Goal: Task Accomplishment & Management: Use online tool/utility

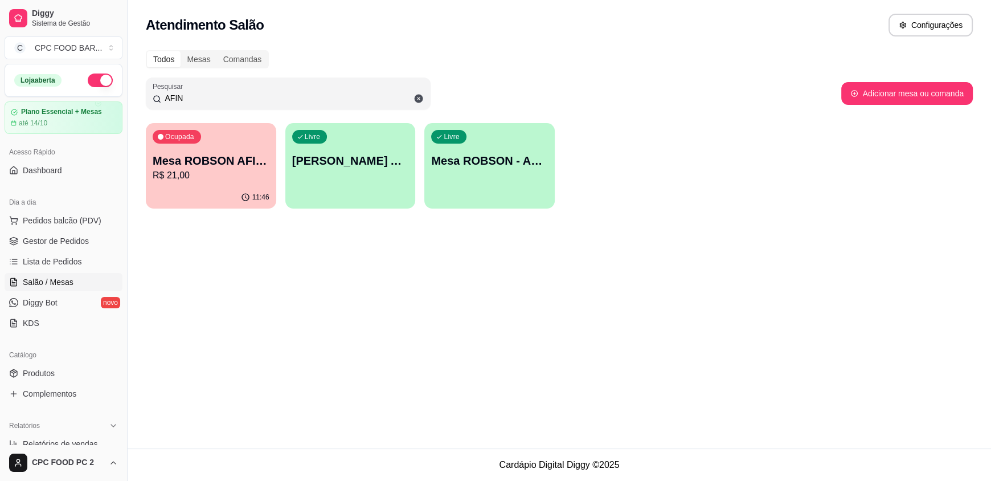
drag, startPoint x: 193, startPoint y: 92, endPoint x: 145, endPoint y: 94, distance: 47.3
click at [146, 94] on div "Pesquisar AFIN" at bounding box center [288, 93] width 285 height 32
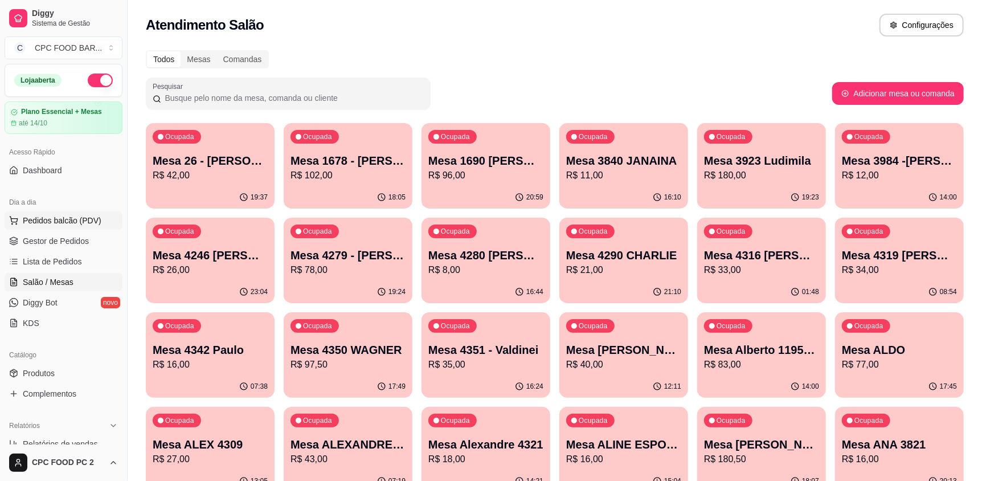
click at [56, 219] on span "Pedidos balcão (PDV)" at bounding box center [62, 220] width 79 height 11
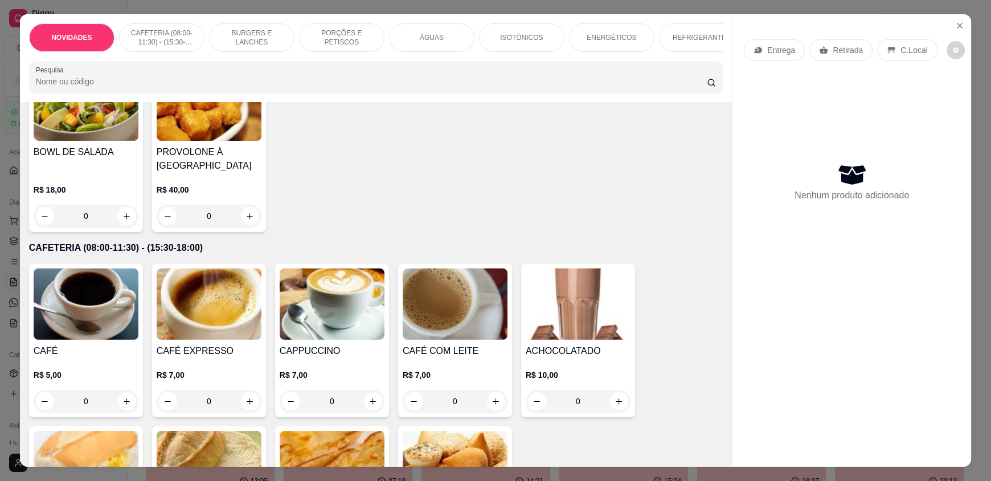
scroll to position [284, 0]
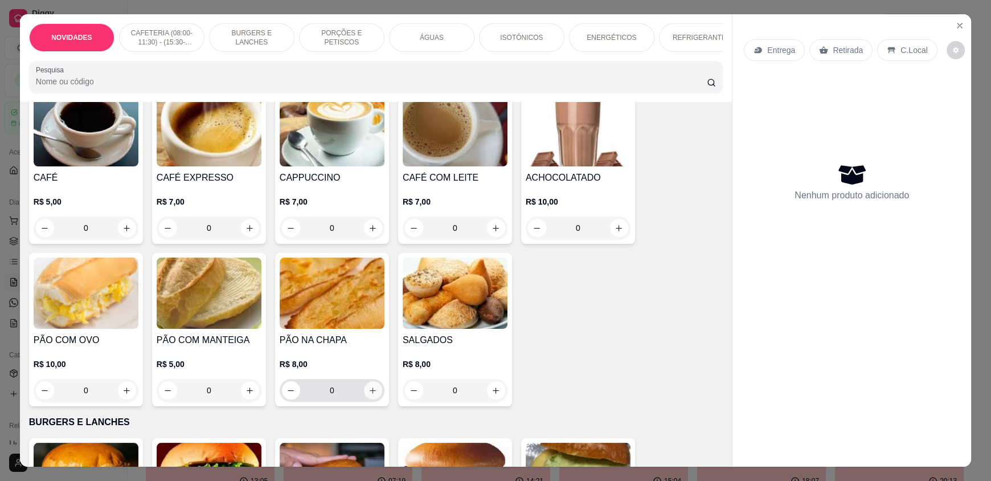
click at [370, 394] on icon "increase-product-quantity" at bounding box center [373, 390] width 6 height 6
type input "1"
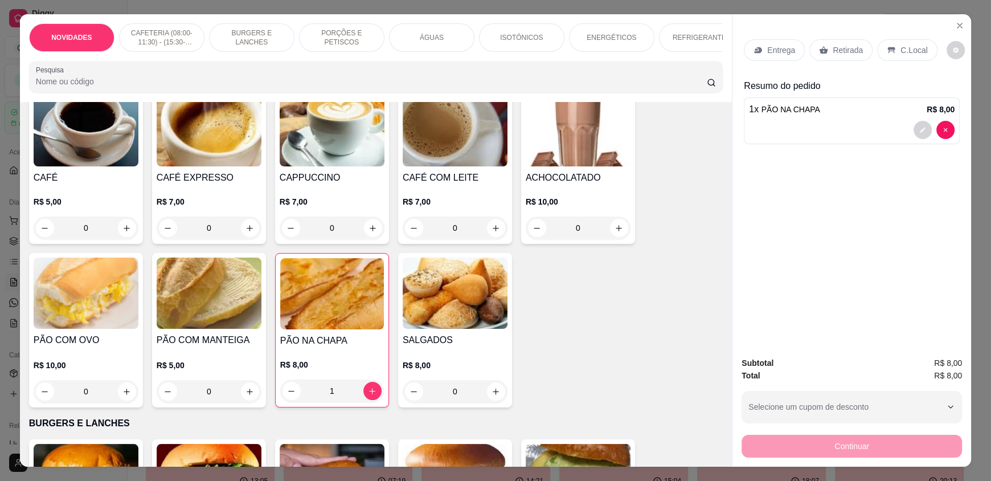
click at [900, 49] on p "C.Local" at bounding box center [913, 49] width 27 height 11
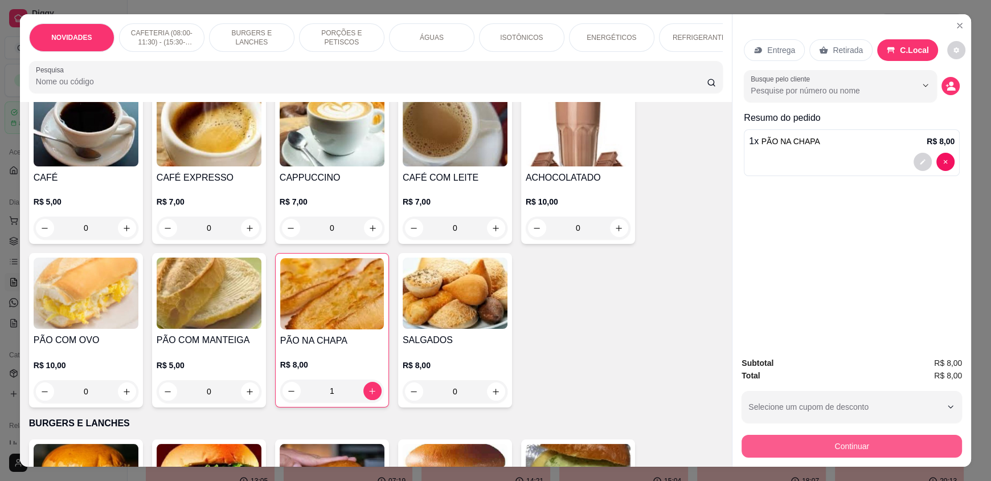
click at [830, 445] on button "Continuar" at bounding box center [852, 446] width 220 height 23
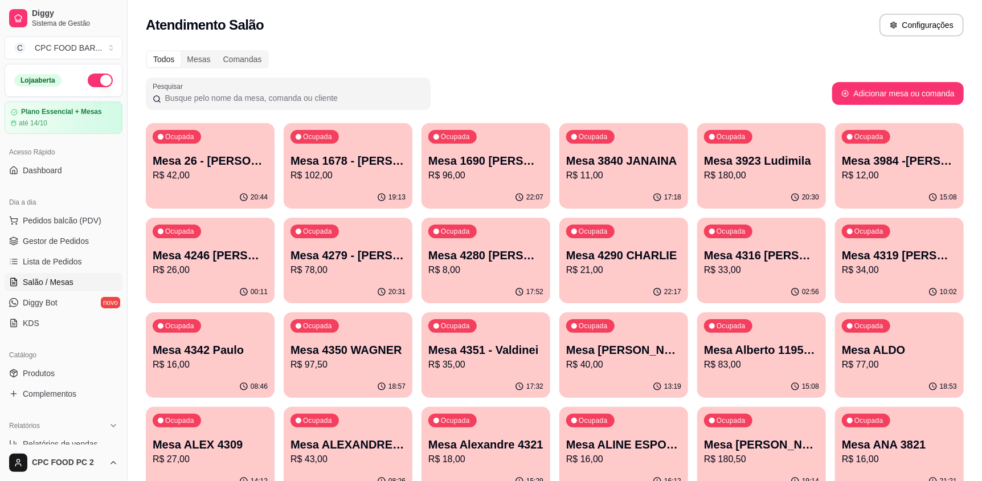
click at [175, 99] on input "Pesquisar" at bounding box center [292, 97] width 263 height 11
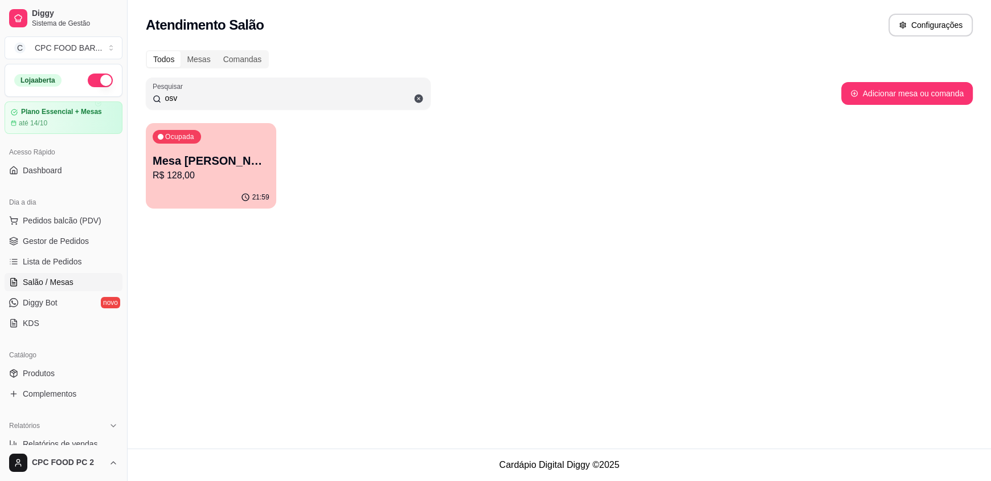
type input "osv"
click at [217, 163] on p "Mesa [PERSON_NAME]" at bounding box center [211, 161] width 117 height 16
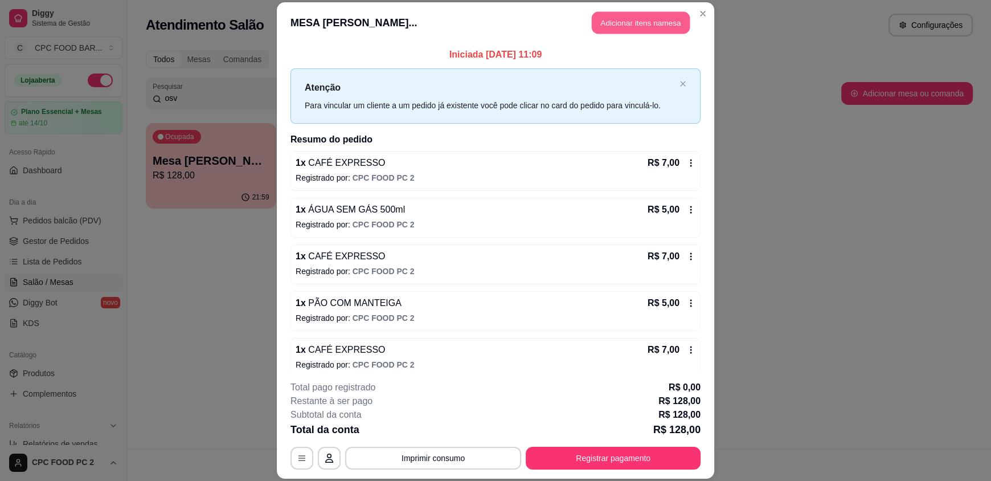
click at [616, 23] on button "Adicionar itens na mesa" at bounding box center [641, 23] width 98 height 22
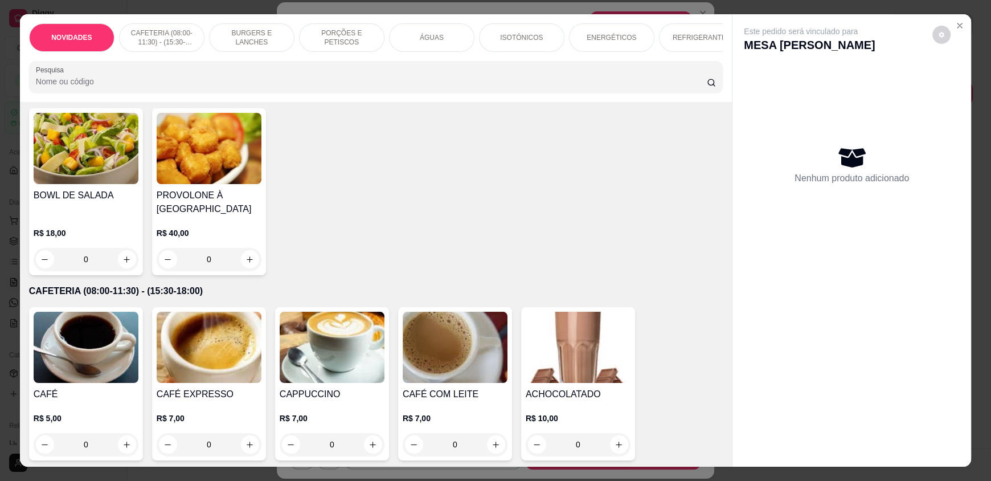
scroll to position [114, 0]
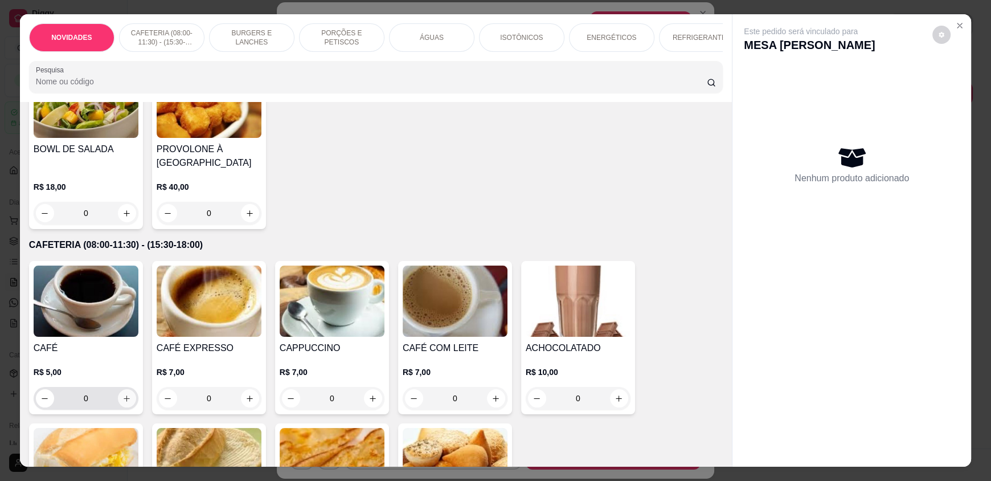
click at [125, 403] on icon "increase-product-quantity" at bounding box center [126, 398] width 9 height 9
type input "1"
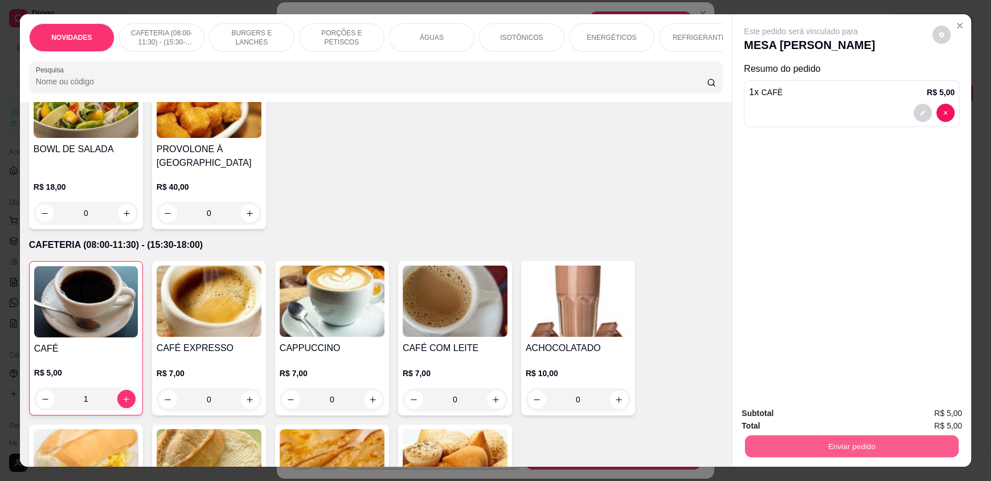
click at [865, 448] on button "Enviar pedido" at bounding box center [852, 446] width 214 height 22
click at [945, 413] on button "Enviar pedido" at bounding box center [932, 418] width 64 height 22
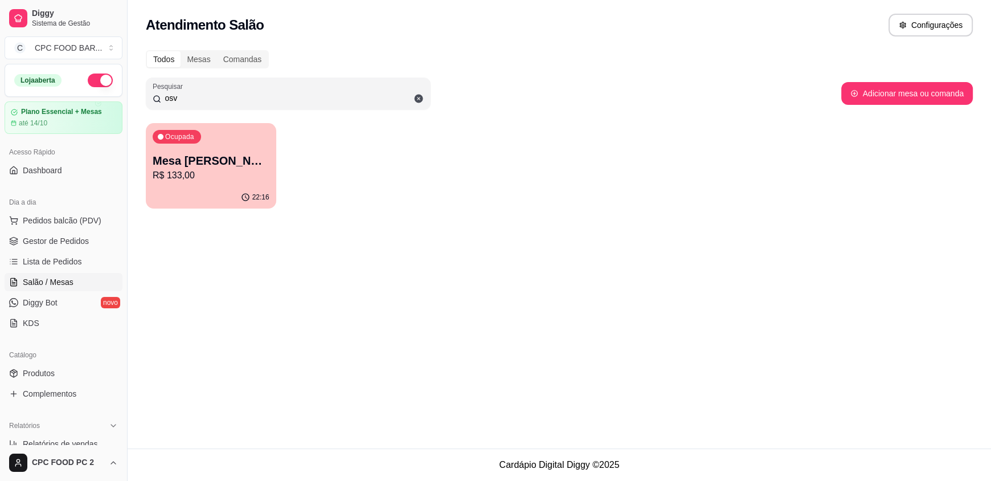
drag, startPoint x: 206, startPoint y: 93, endPoint x: 146, endPoint y: 91, distance: 59.8
click at [146, 91] on div "Pesquisar osv" at bounding box center [288, 93] width 285 height 32
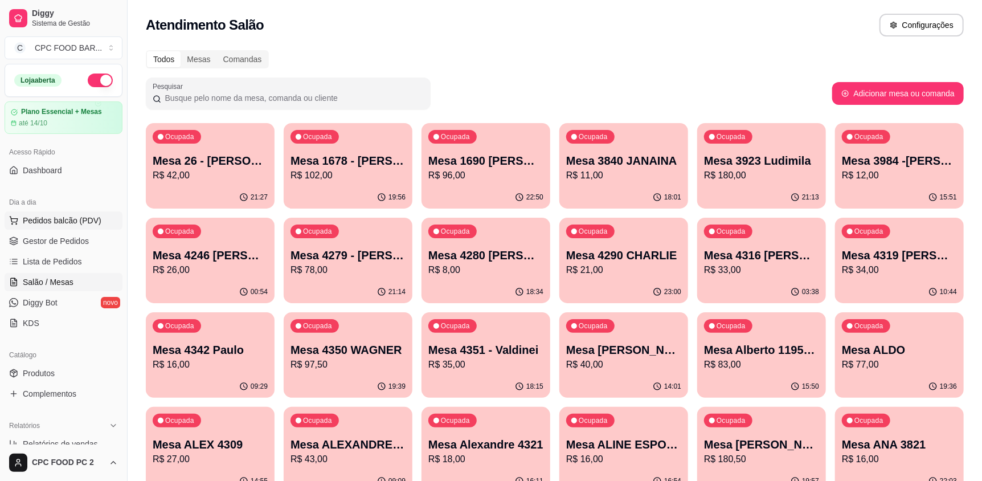
click at [54, 220] on span "Pedidos balcão (PDV)" at bounding box center [62, 220] width 79 height 11
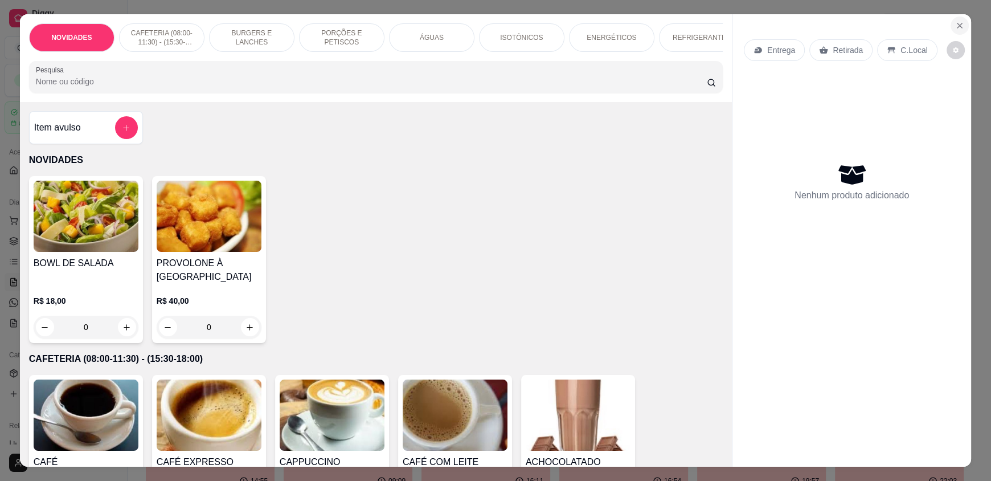
click at [951, 28] on button "Close" at bounding box center [960, 26] width 18 height 18
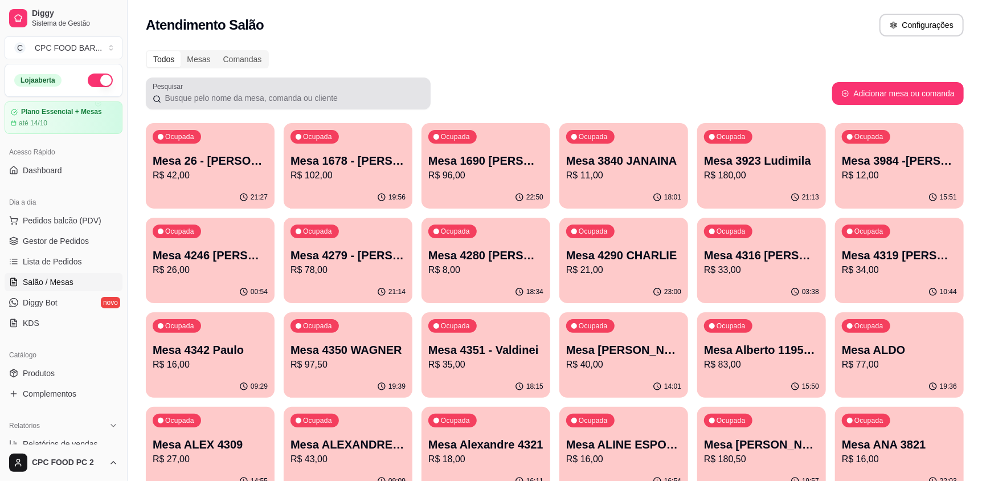
click at [212, 103] on div at bounding box center [288, 93] width 271 height 23
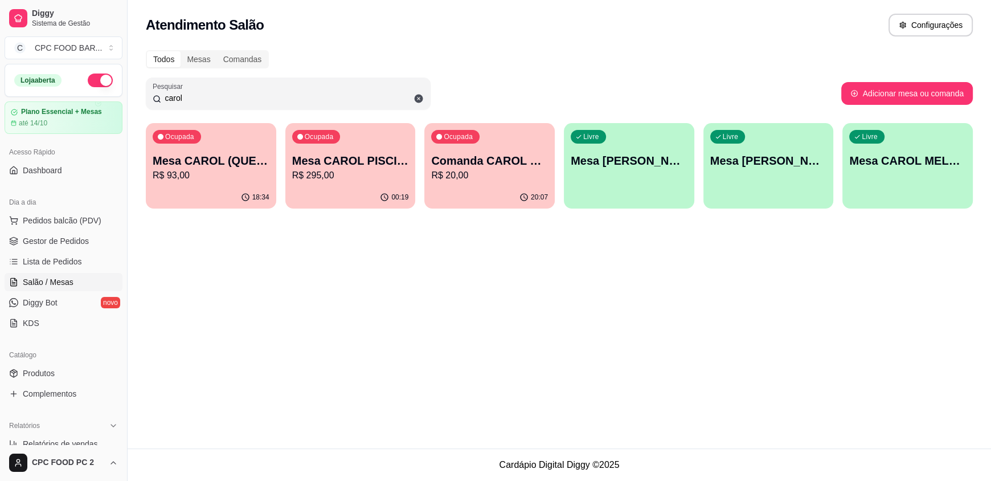
type input "carol"
click at [350, 152] on div "Ocupada Mesa CAROL PISCINA R$ 295,00" at bounding box center [350, 155] width 126 height 62
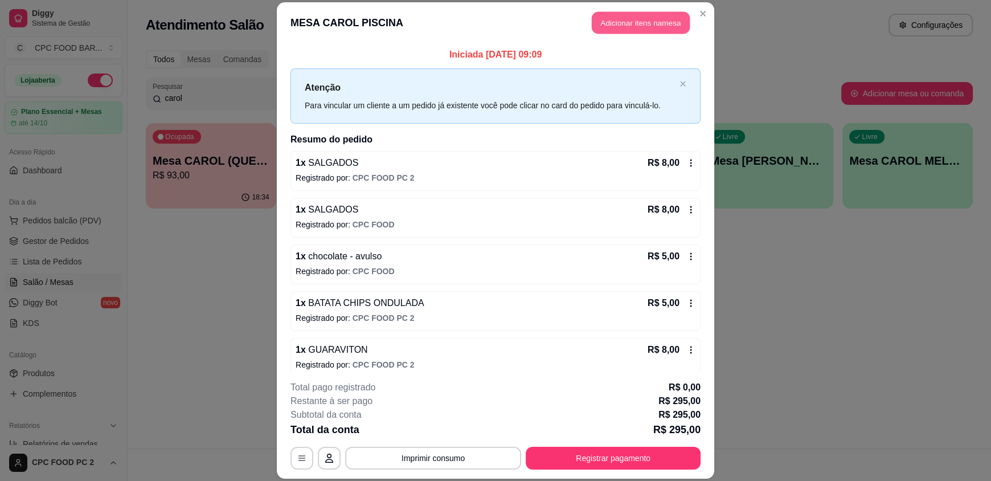
click at [634, 18] on button "Adicionar itens na mesa" at bounding box center [641, 23] width 98 height 22
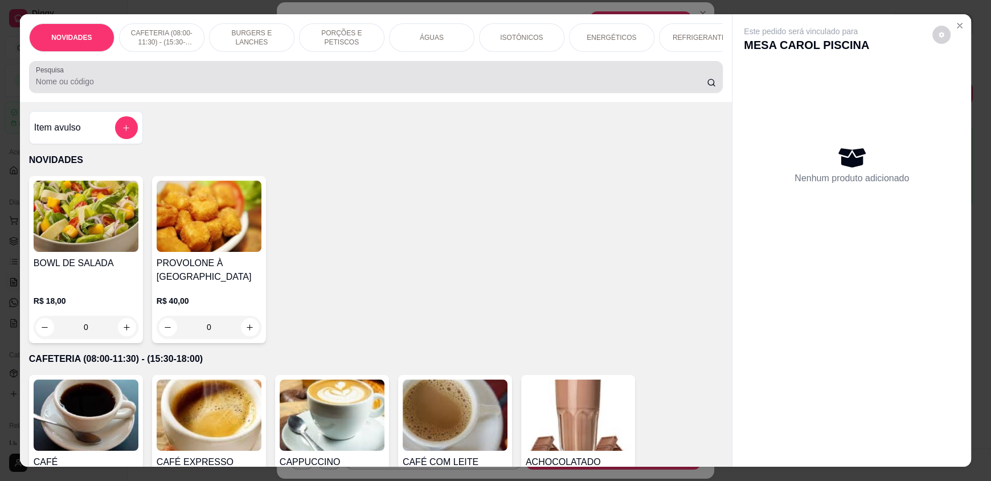
click at [351, 87] on input "Pesquisa" at bounding box center [372, 81] width 672 height 11
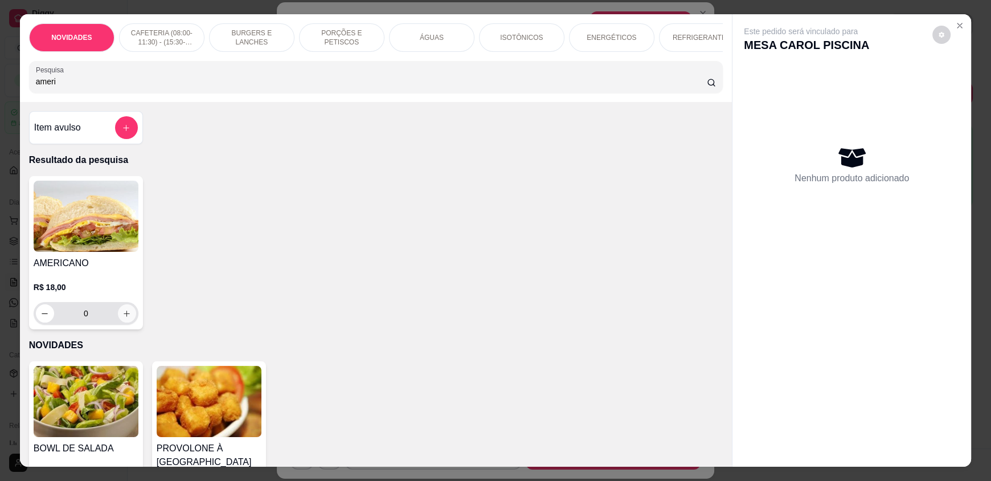
type input "ameri"
click at [122, 318] on icon "increase-product-quantity" at bounding box center [126, 313] width 9 height 9
type input "1"
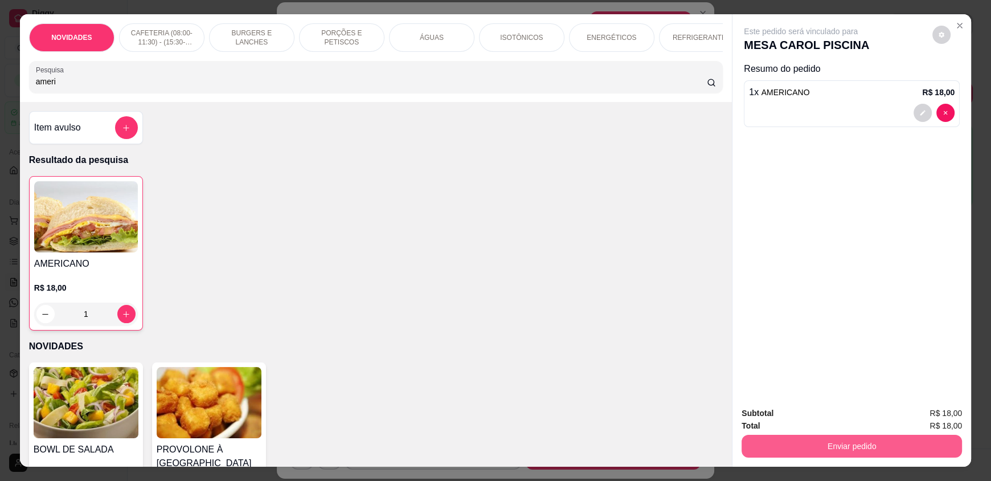
click at [861, 443] on button "Enviar pedido" at bounding box center [852, 446] width 220 height 23
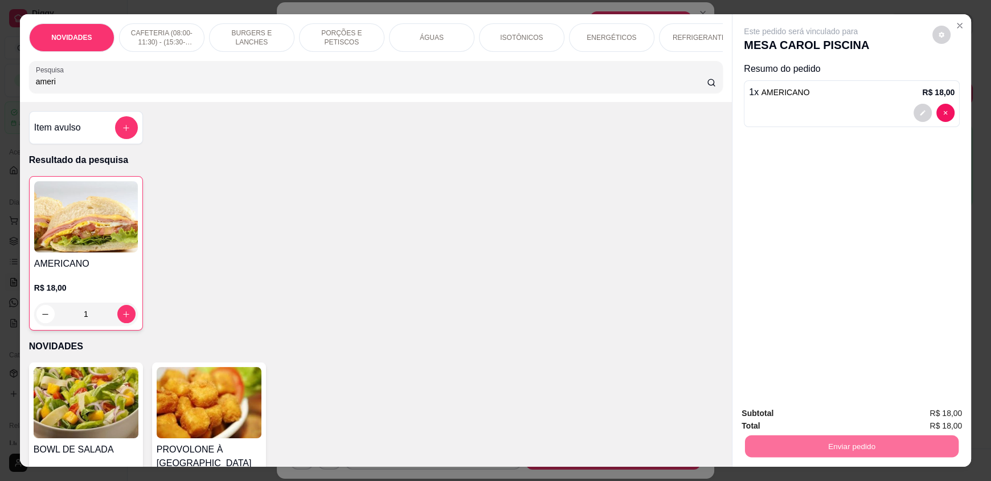
click at [930, 420] on button "Enviar pedido" at bounding box center [932, 417] width 63 height 21
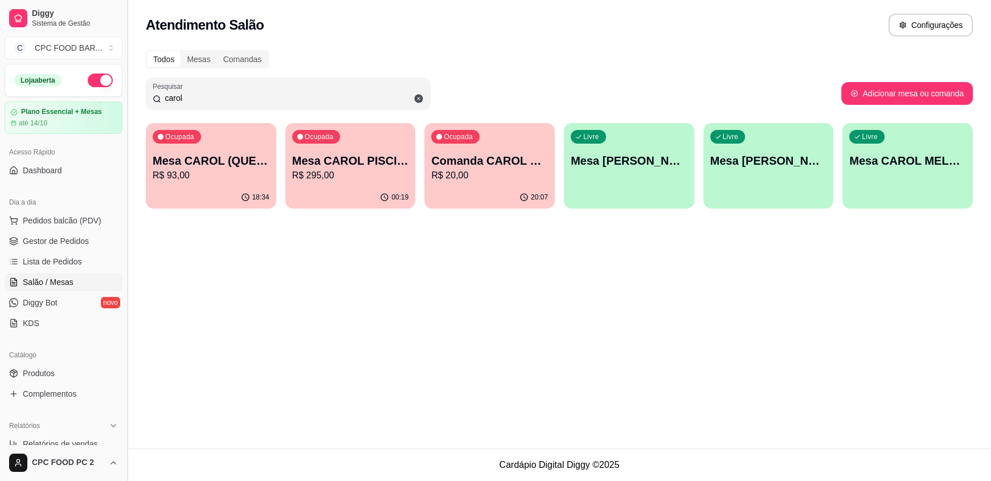
drag, startPoint x: 212, startPoint y: 92, endPoint x: 129, endPoint y: 85, distance: 82.9
click at [138, 92] on div "Todos Mesas Comandas Pesquisar carol Adicionar mesa ou comanda Ocupada Mesa CAR…" at bounding box center [559, 132] width 863 height 179
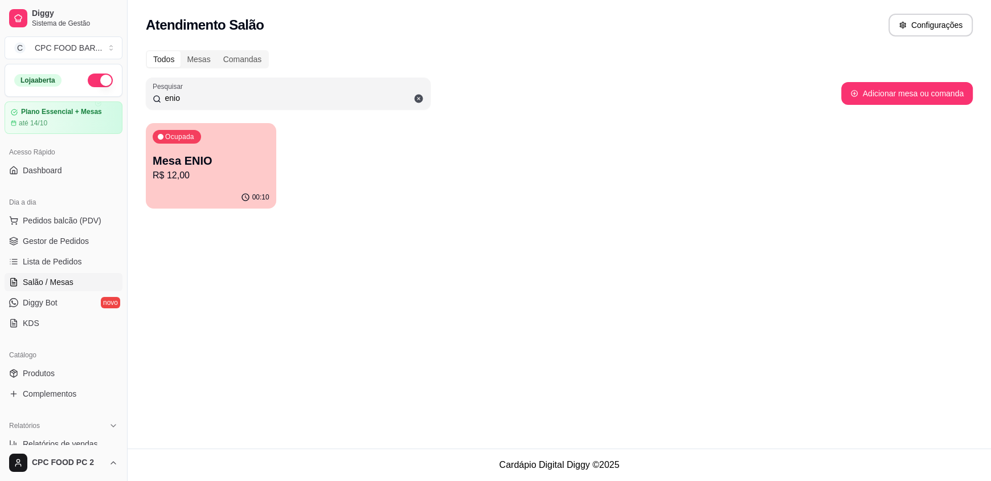
type input "enio"
click at [198, 153] on p "Mesa ENIO" at bounding box center [211, 161] width 117 height 16
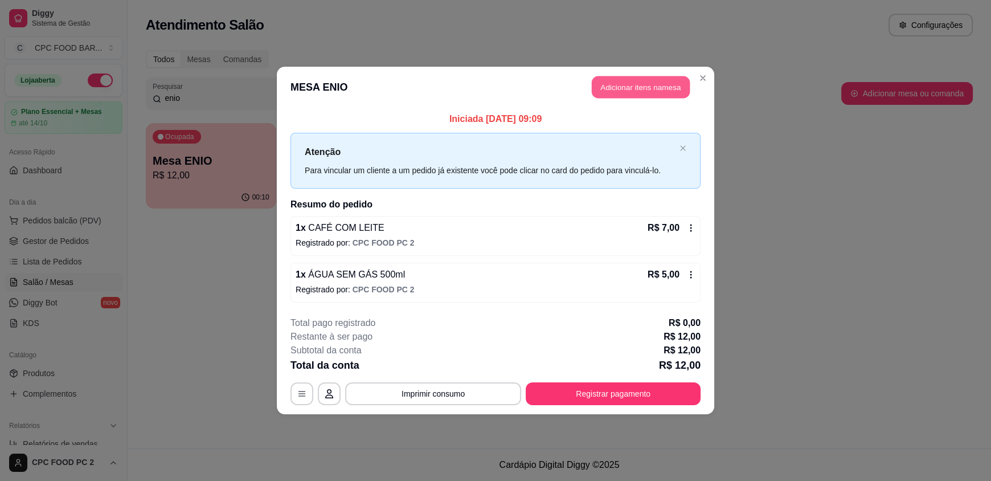
click at [615, 81] on button "Adicionar itens na mesa" at bounding box center [641, 87] width 98 height 22
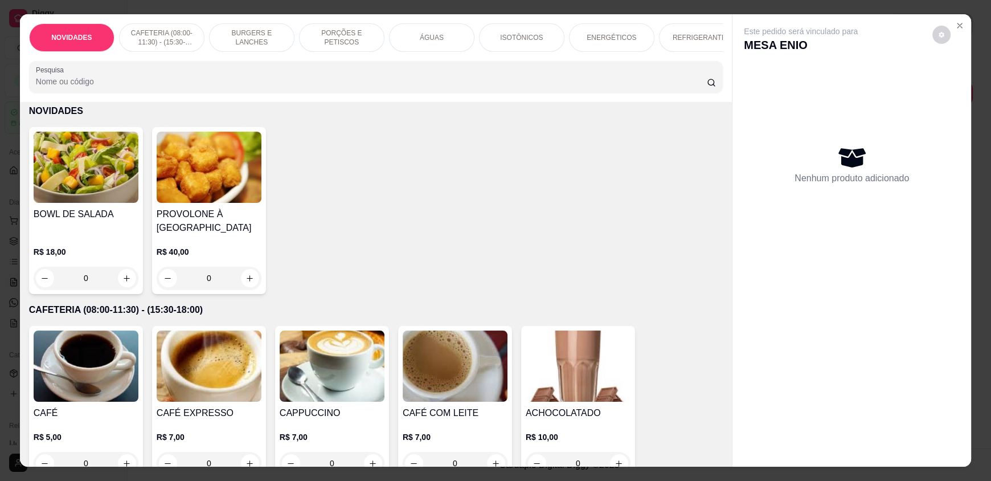
scroll to position [170, 0]
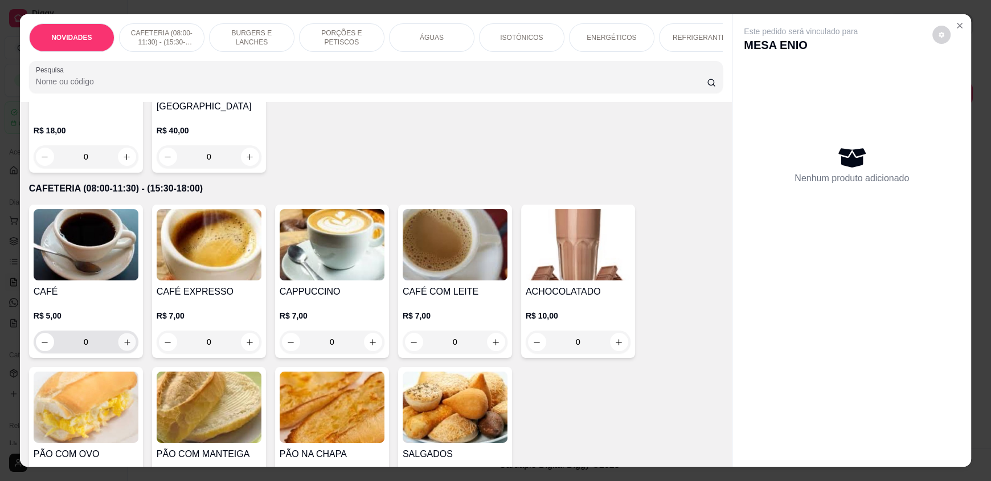
click at [118, 351] on button "increase-product-quantity" at bounding box center [127, 342] width 18 height 18
type input "1"
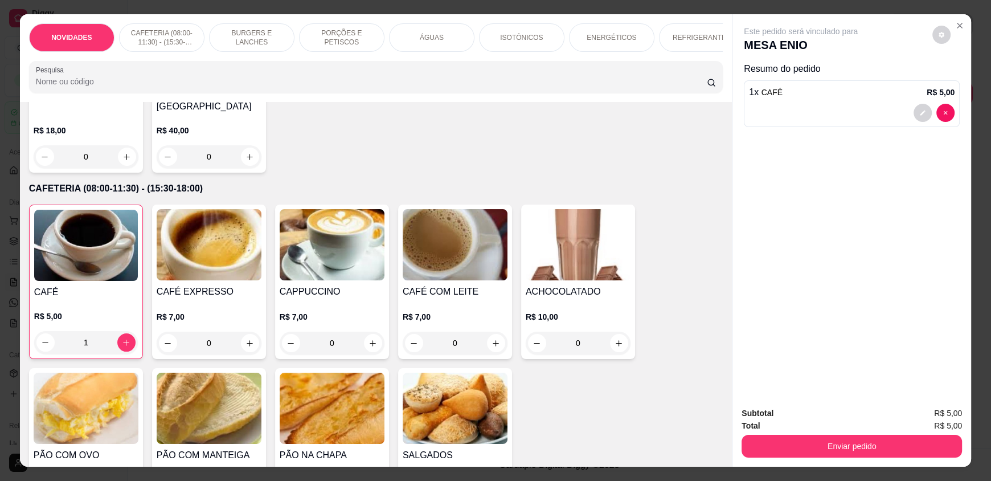
click at [432, 32] on div "ÁGUAS" at bounding box center [431, 37] width 85 height 28
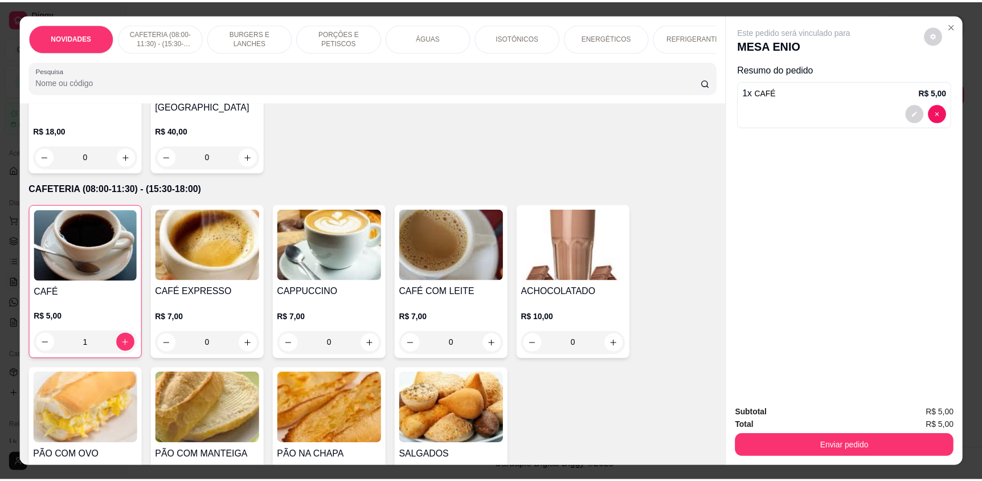
scroll to position [22, 0]
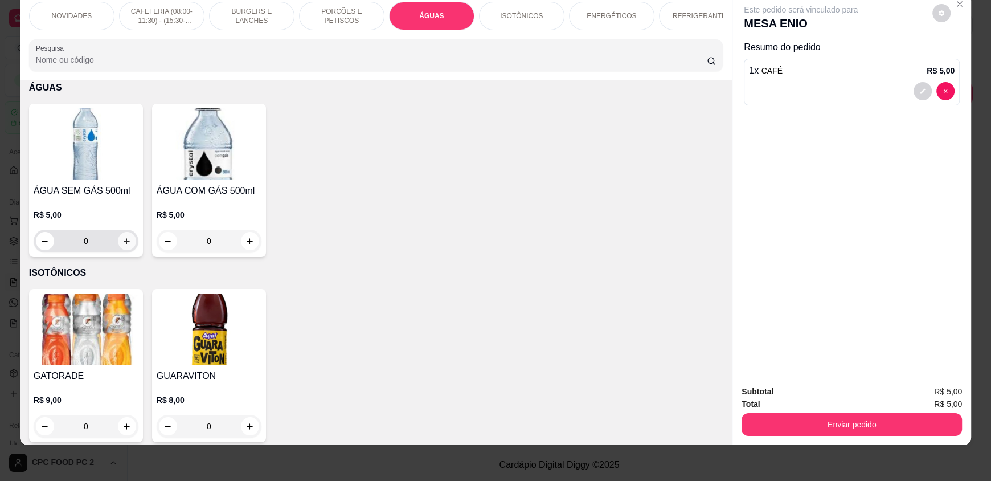
click at [118, 250] on button "increase-product-quantity" at bounding box center [127, 241] width 18 height 18
type input "1"
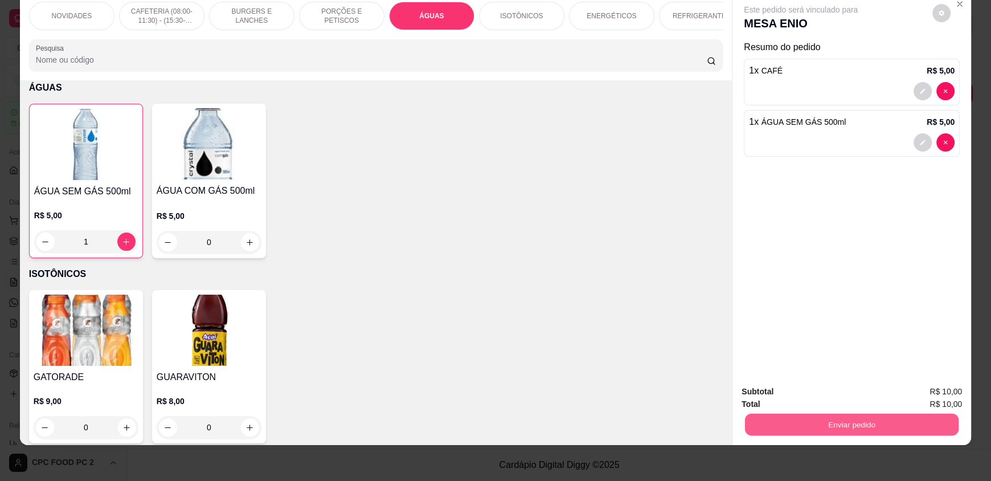
click at [864, 424] on button "Enviar pedido" at bounding box center [852, 424] width 214 height 22
click at [939, 393] on button "Enviar pedido" at bounding box center [932, 395] width 63 height 21
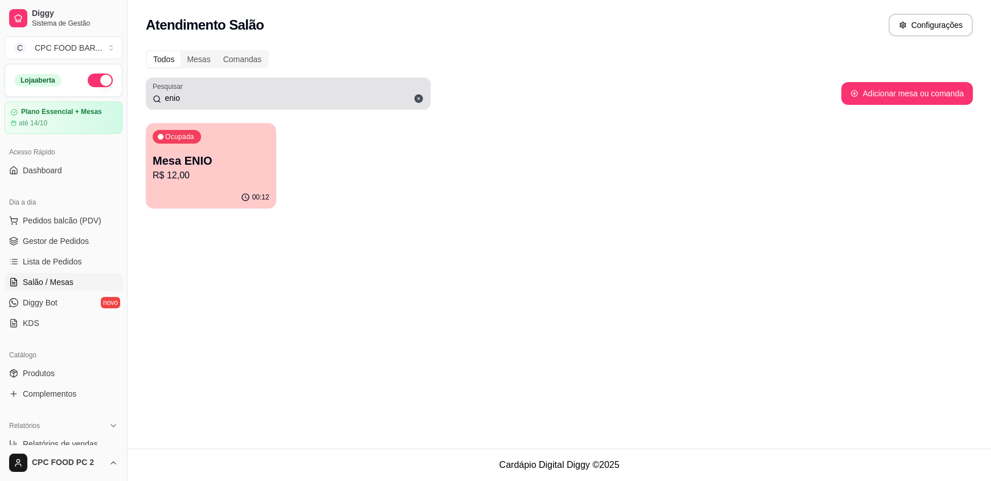
click at [420, 95] on icon at bounding box center [419, 99] width 9 height 9
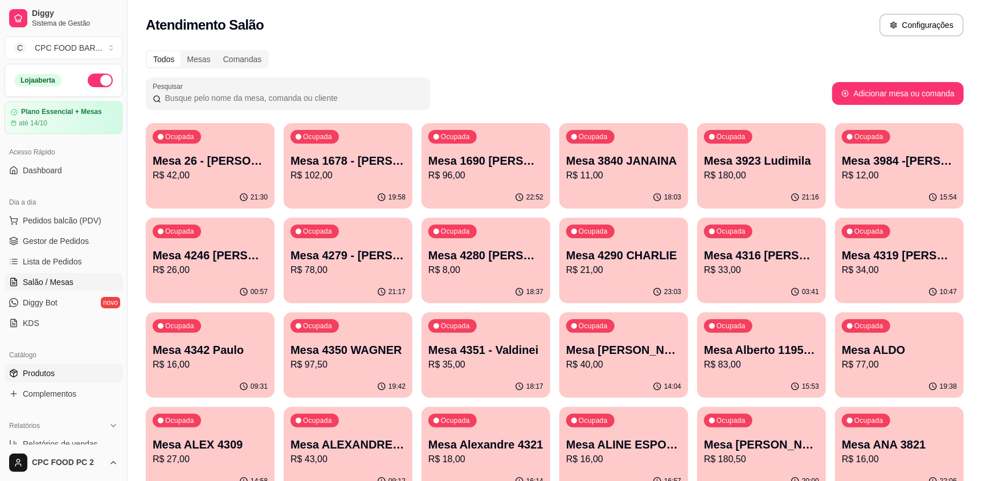
click at [47, 369] on span "Produtos" at bounding box center [39, 372] width 32 height 11
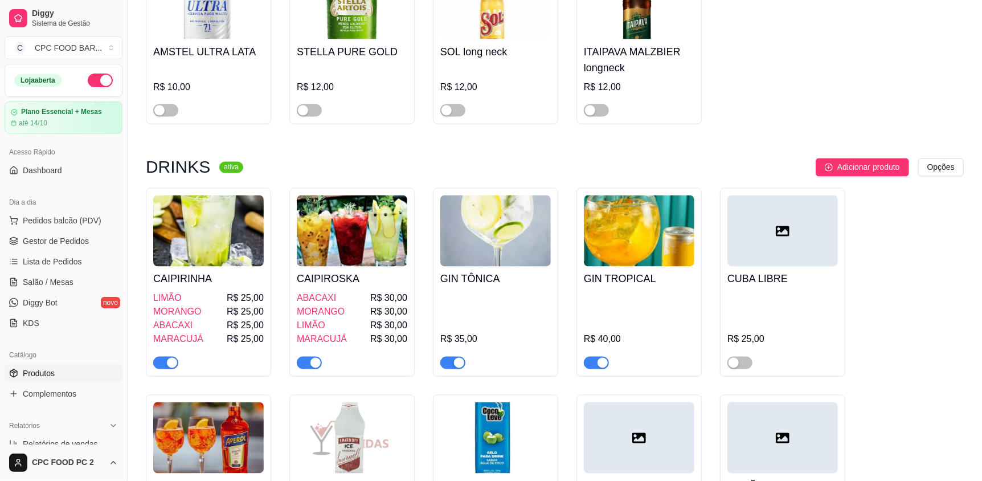
scroll to position [11562, 0]
click at [160, 356] on span "button" at bounding box center [165, 362] width 25 height 13
click at [305, 356] on span "button" at bounding box center [309, 362] width 25 height 13
click at [444, 356] on span "button" at bounding box center [452, 362] width 25 height 13
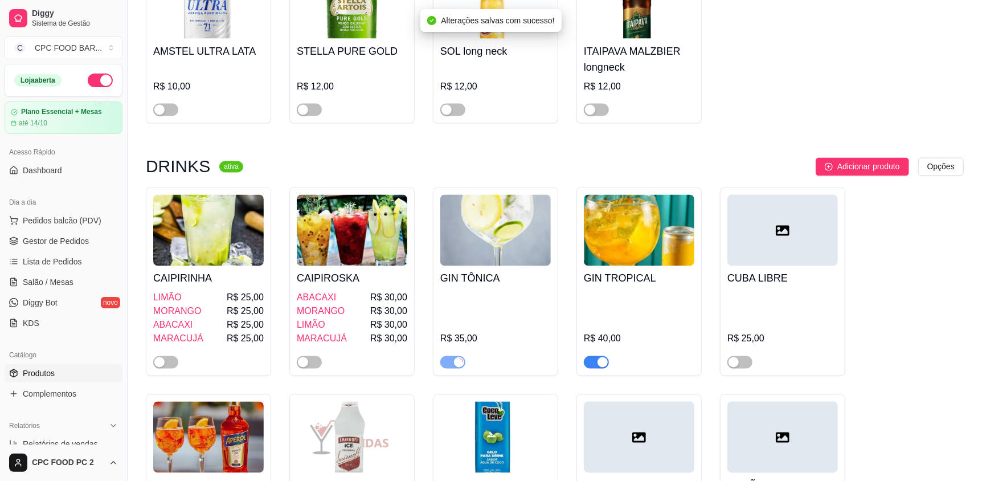
click at [593, 356] on span "button" at bounding box center [596, 362] width 25 height 13
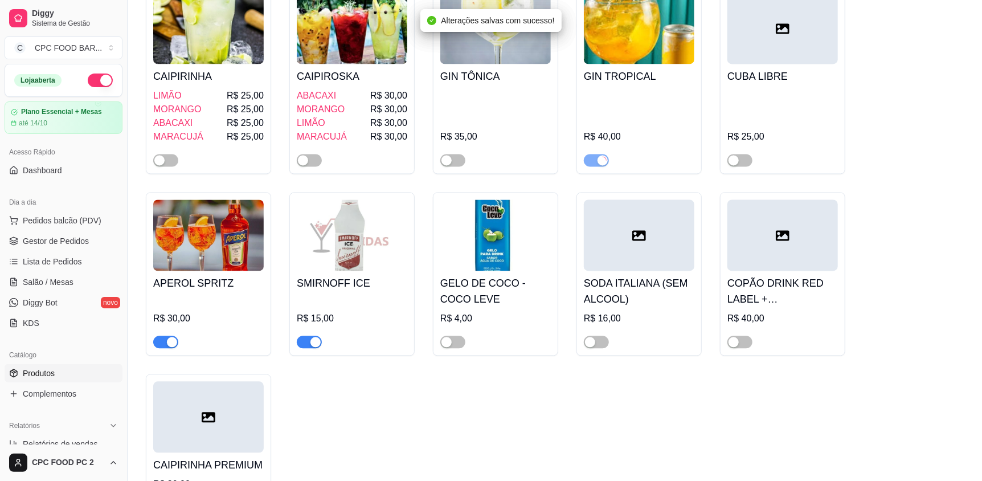
scroll to position [11789, 0]
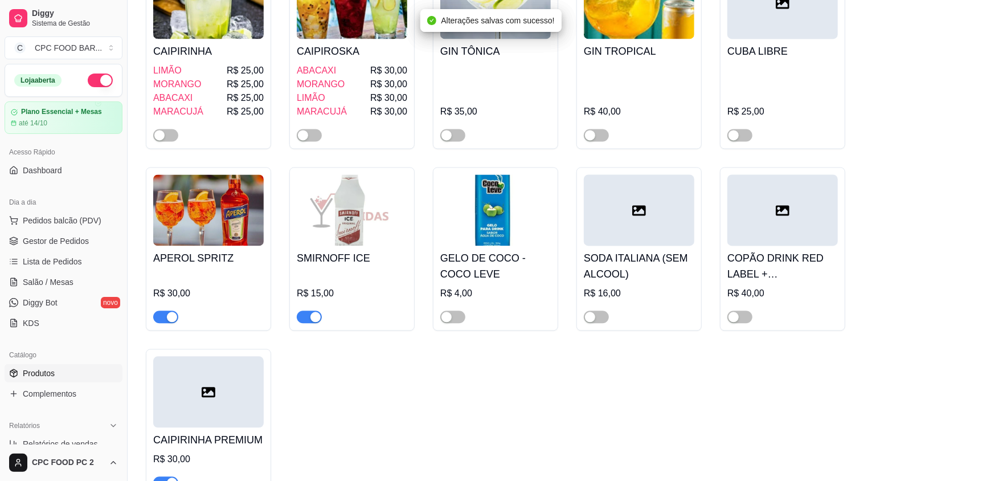
click at [157, 310] on span "button" at bounding box center [165, 316] width 25 height 13
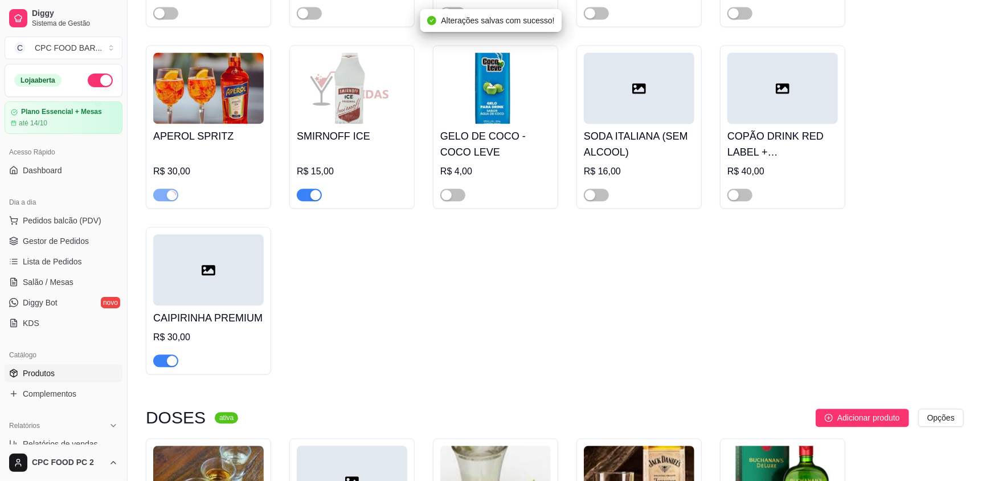
scroll to position [11960, 0]
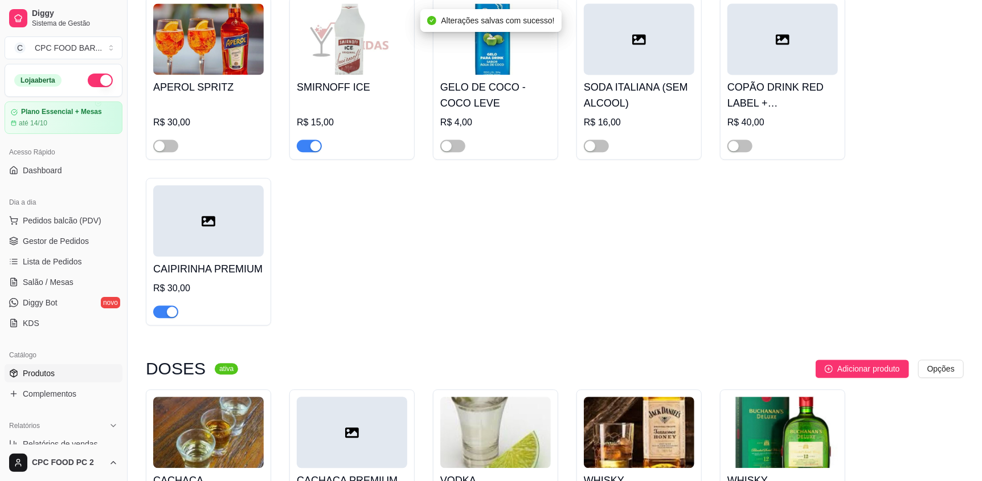
click at [159, 305] on span "button" at bounding box center [165, 311] width 25 height 13
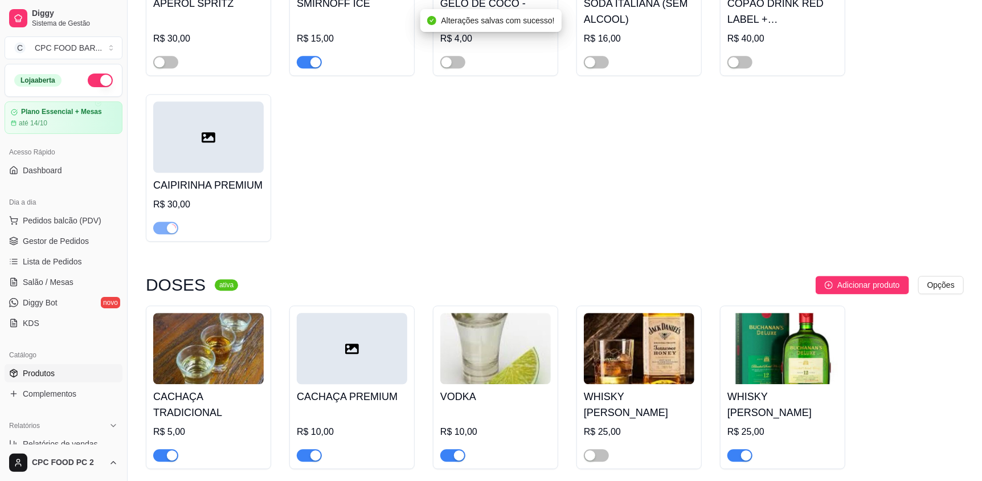
scroll to position [12188, 0]
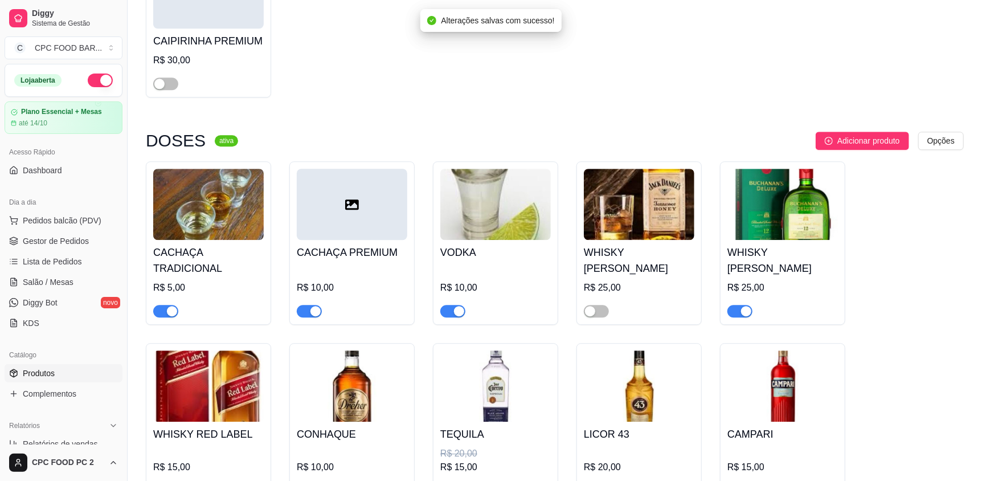
drag, startPoint x: 164, startPoint y: 290, endPoint x: 193, endPoint y: 290, distance: 28.5
click at [164, 305] on span "button" at bounding box center [165, 311] width 25 height 13
click at [304, 305] on span "button" at bounding box center [309, 311] width 25 height 13
click at [445, 305] on span "button" at bounding box center [452, 311] width 25 height 13
click at [733, 305] on span "button" at bounding box center [739, 311] width 25 height 13
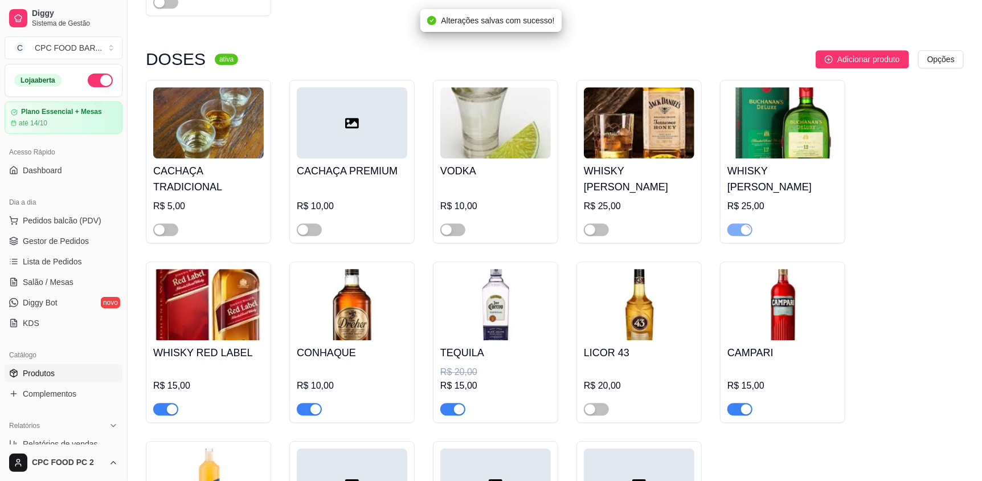
scroll to position [12359, 0]
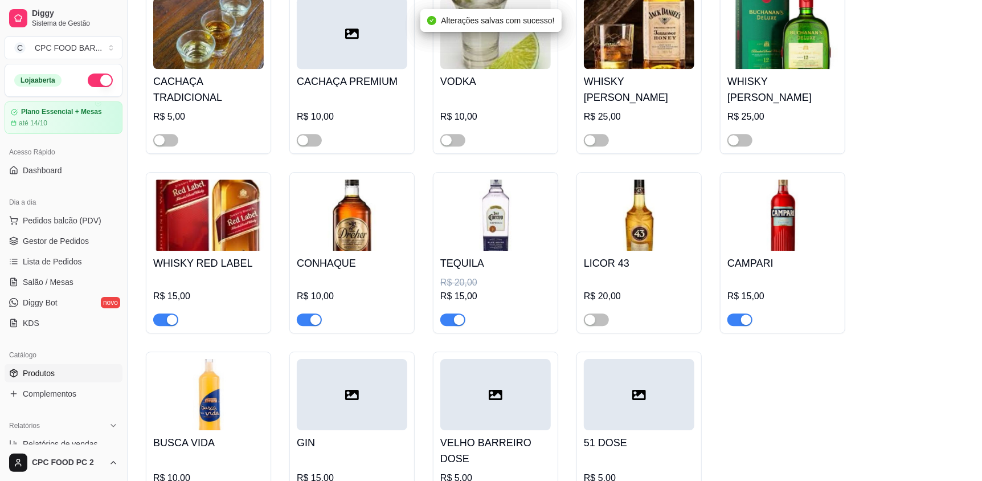
click at [302, 313] on span "button" at bounding box center [309, 319] width 25 height 13
click at [164, 313] on span "button" at bounding box center [165, 319] width 25 height 13
click at [446, 313] on span "button" at bounding box center [452, 319] width 25 height 13
click at [732, 313] on span "button" at bounding box center [739, 319] width 25 height 13
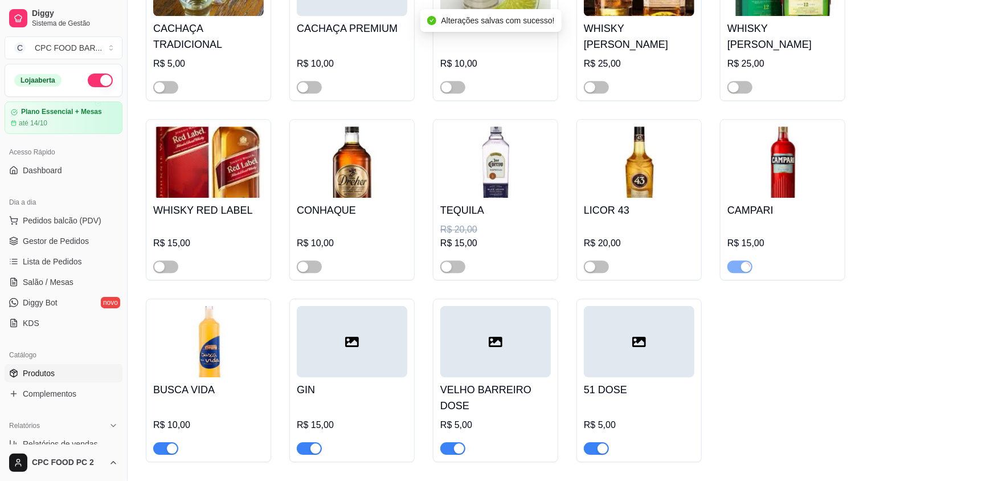
scroll to position [12530, 0]
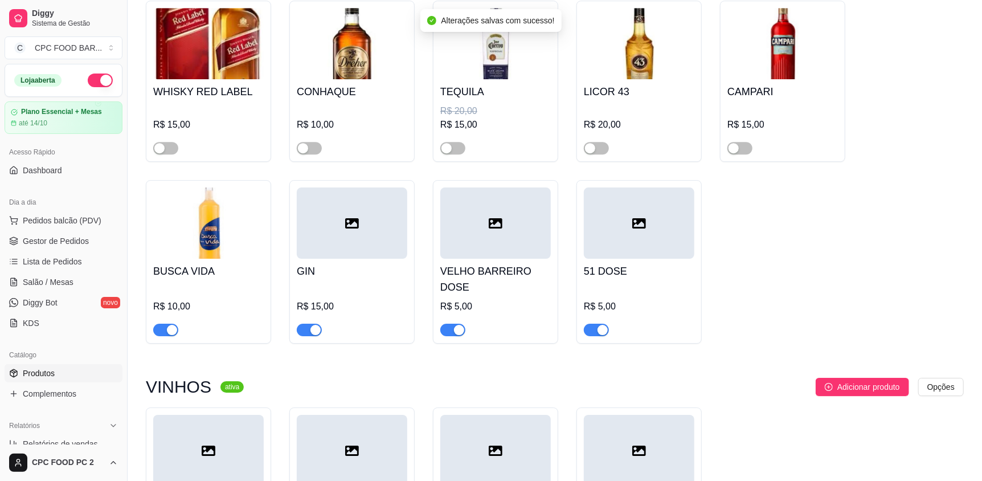
click at [159, 324] on span "button" at bounding box center [165, 330] width 25 height 13
click at [306, 324] on span "button" at bounding box center [309, 330] width 25 height 13
drag, startPoint x: 447, startPoint y: 314, endPoint x: 483, endPoint y: 322, distance: 37.2
click at [447, 324] on span "button" at bounding box center [452, 330] width 25 height 13
click at [592, 324] on span "button" at bounding box center [596, 330] width 25 height 13
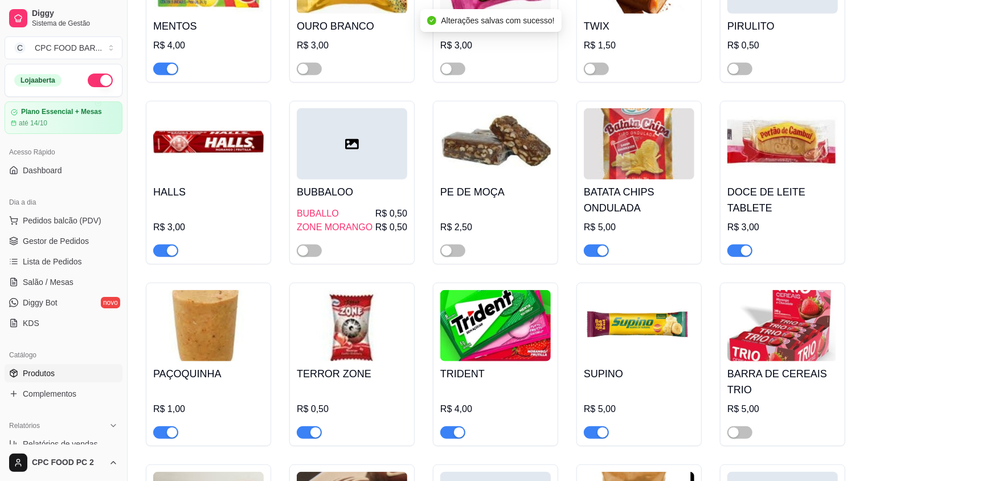
scroll to position [13100, 0]
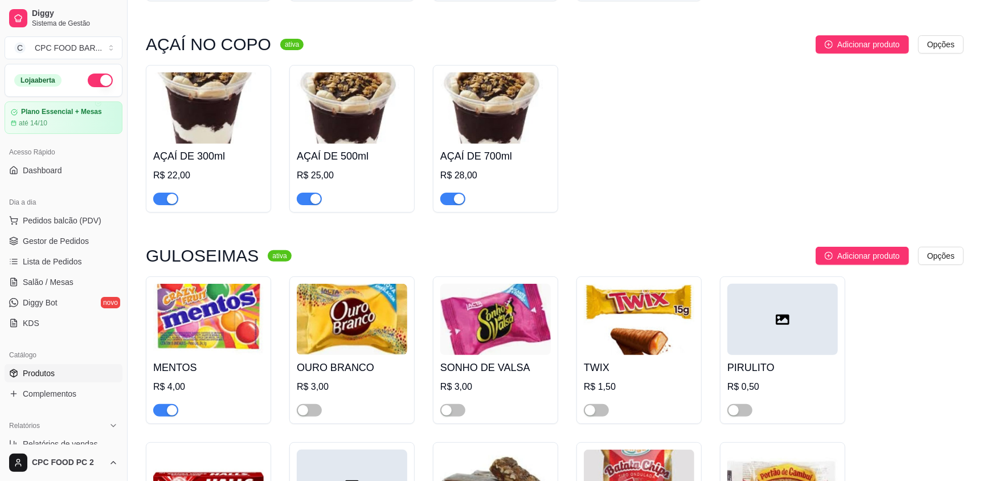
click at [444, 193] on span "button" at bounding box center [452, 199] width 25 height 13
click at [303, 193] on span "button" at bounding box center [309, 199] width 25 height 13
drag, startPoint x: 155, startPoint y: 185, endPoint x: 207, endPoint y: 200, distance: 53.4
click at [156, 193] on span "button" at bounding box center [165, 199] width 25 height 13
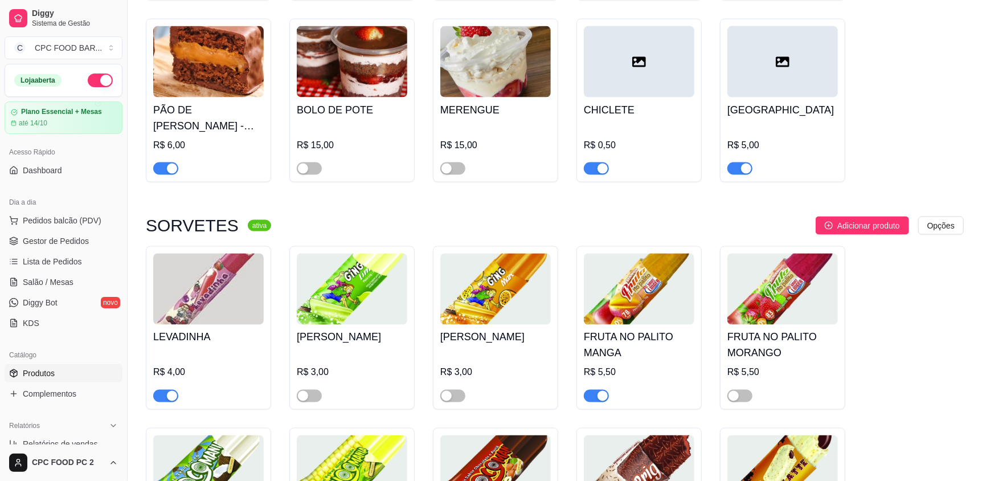
scroll to position [14182, 0]
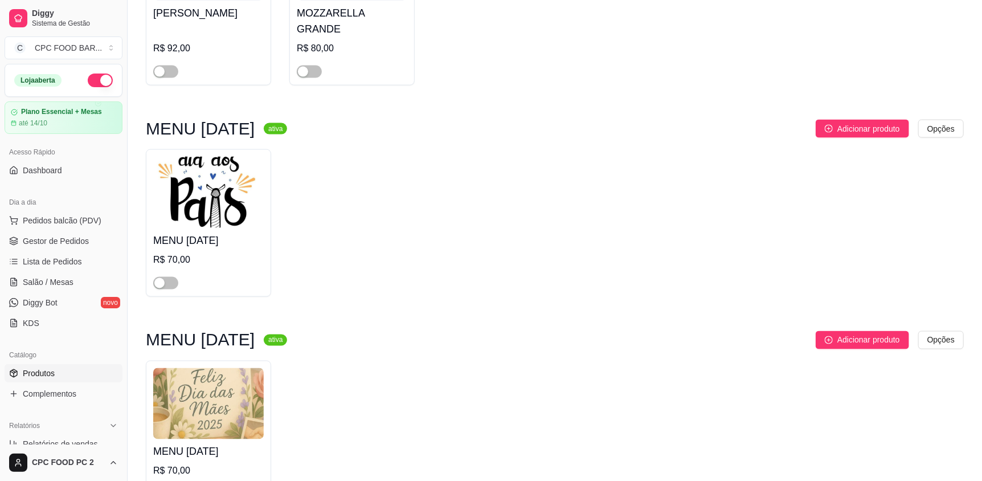
scroll to position [1025, 0]
